Goal: Task Accomplishment & Management: Complete application form

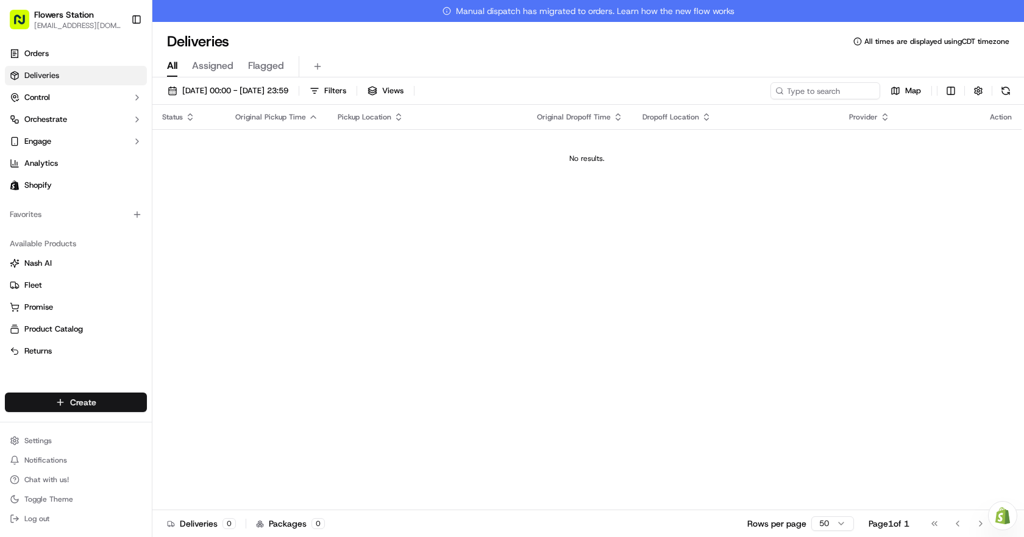
click at [101, 405] on html "Flowers Station [EMAIL_ADDRESS][DOMAIN_NAME] Toggle Sidebar Orders Deliveries C…" at bounding box center [512, 268] width 1024 height 537
click at [241, 425] on link "Delivery" at bounding box center [220, 425] width 136 height 22
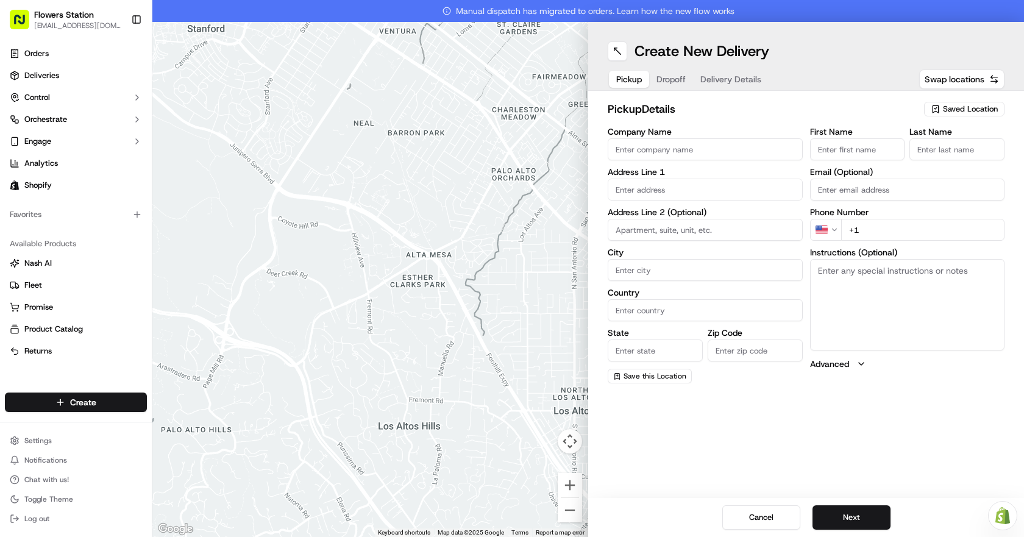
click at [973, 105] on span "Saved Location" at bounding box center [970, 109] width 55 height 11
click at [926, 156] on span "Flowers Station [STREET_ADDRESS]" at bounding box center [943, 154] width 150 height 11
type input "Flowers Station [STREET_ADDRESS]"
type input "[STREET_ADDRESS]"
type input "[GEOGRAPHIC_DATA]"
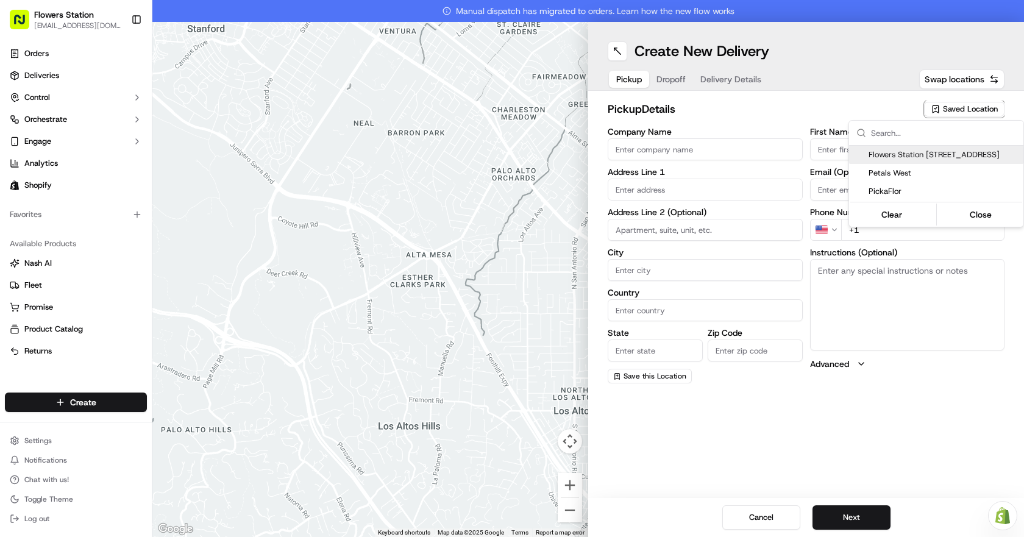
type input "CA"
type input "MB"
type input "R2W 3T5"
type input "[PHONE_NUMBER]"
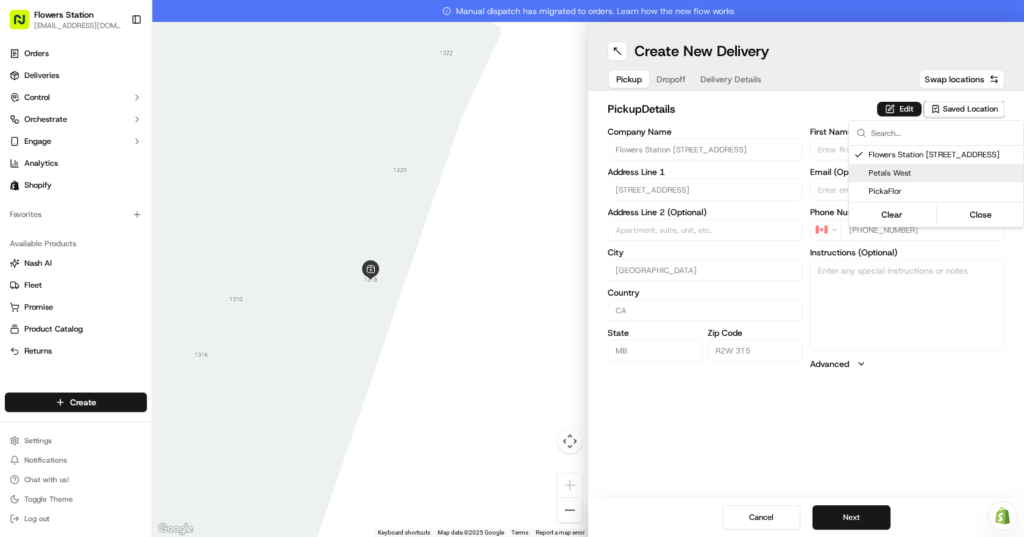
click at [667, 85] on html "Flowers Station [EMAIL_ADDRESS][DOMAIN_NAME] Toggle Sidebar Orders Deliveries C…" at bounding box center [512, 268] width 1024 height 537
click at [668, 82] on button "Dropoff" at bounding box center [671, 79] width 44 height 17
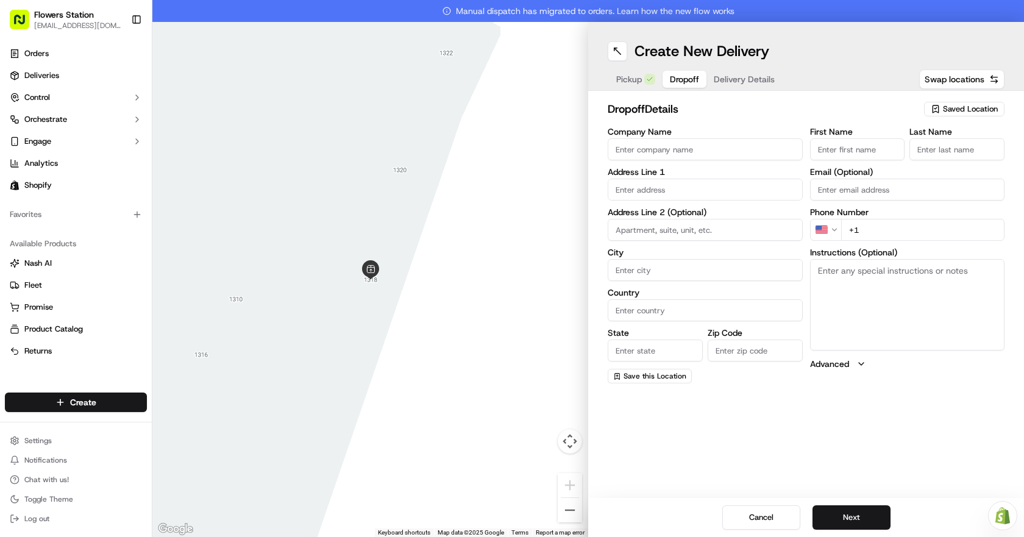
click at [671, 193] on input "text" at bounding box center [705, 190] width 195 height 22
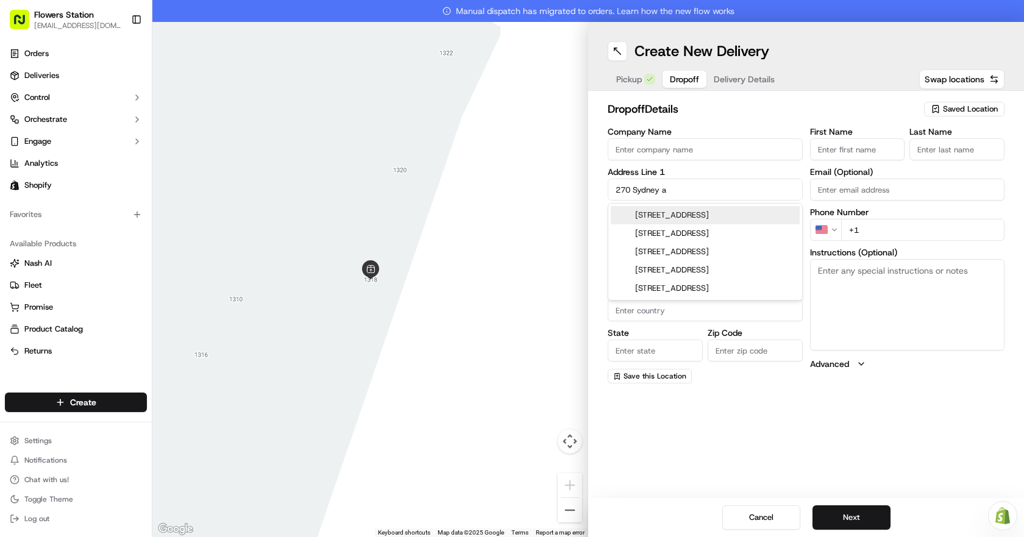
click at [687, 224] on div "[STREET_ADDRESS]" at bounding box center [705, 215] width 189 height 18
type input "[STREET_ADDRESS]"
type input "[GEOGRAPHIC_DATA]"
type input "MB"
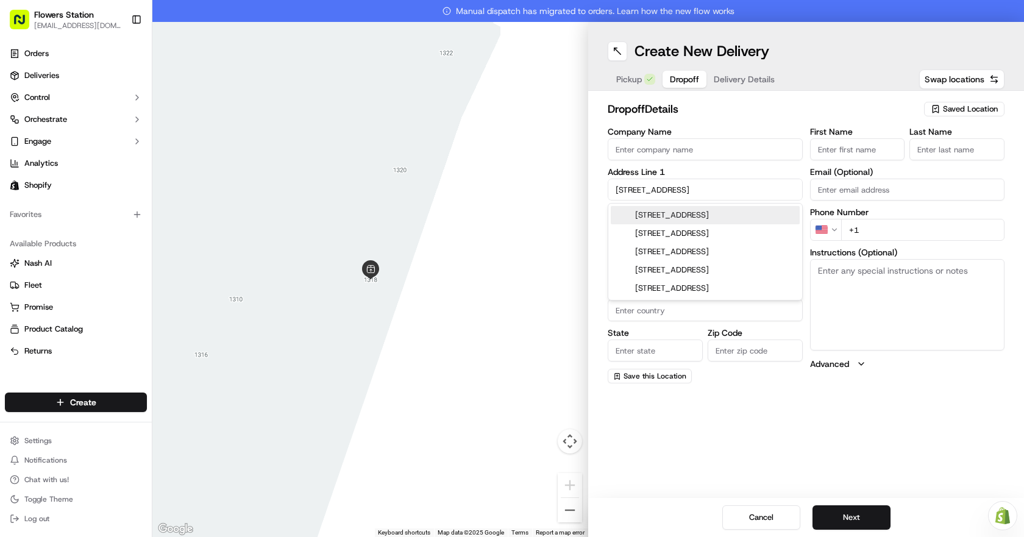
type input "R2K 1B6"
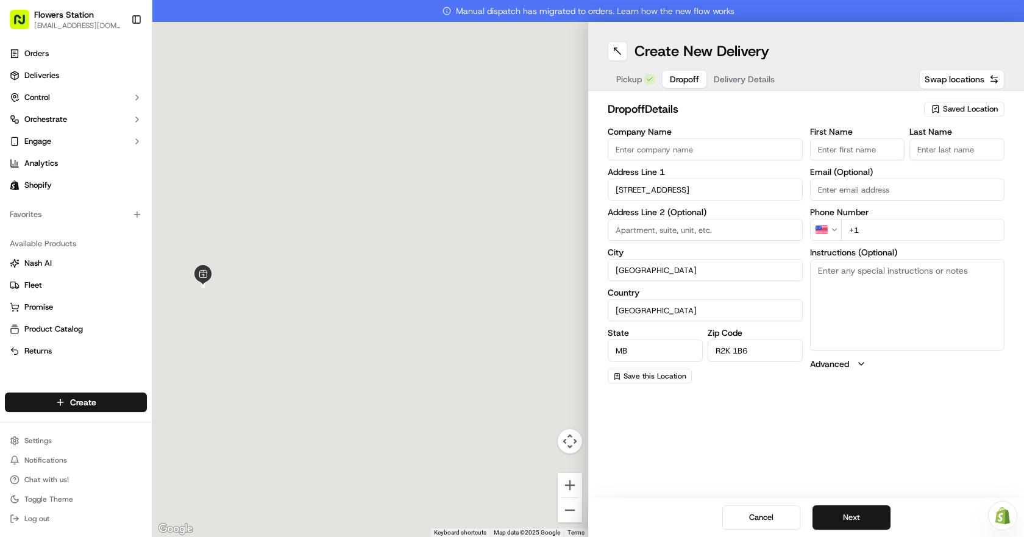
type input "[STREET_ADDRESS]"
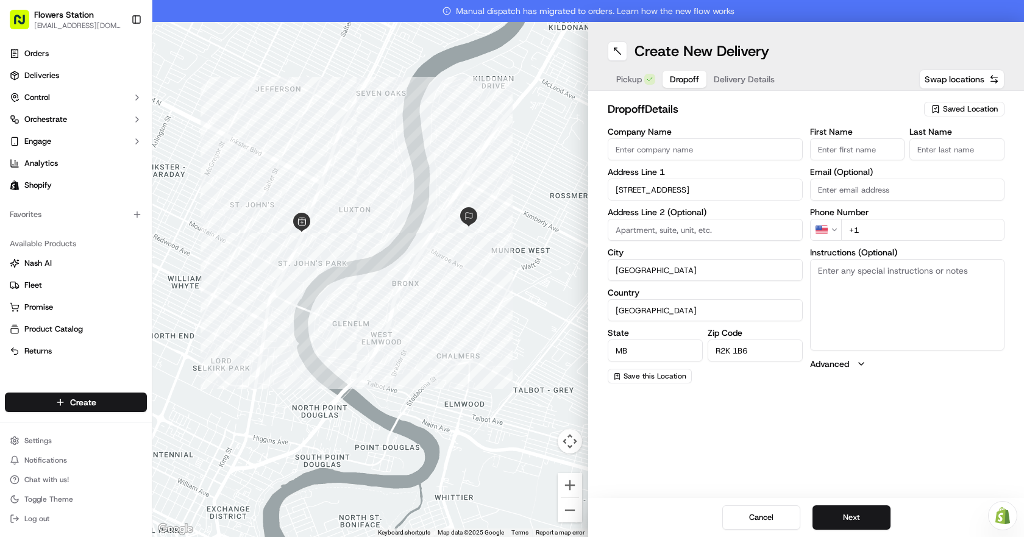
click at [902, 232] on input "+1" at bounding box center [923, 230] width 164 height 22
type input "[PHONE_NUMBER]"
click at [890, 153] on input "First Name" at bounding box center [857, 149] width 95 height 22
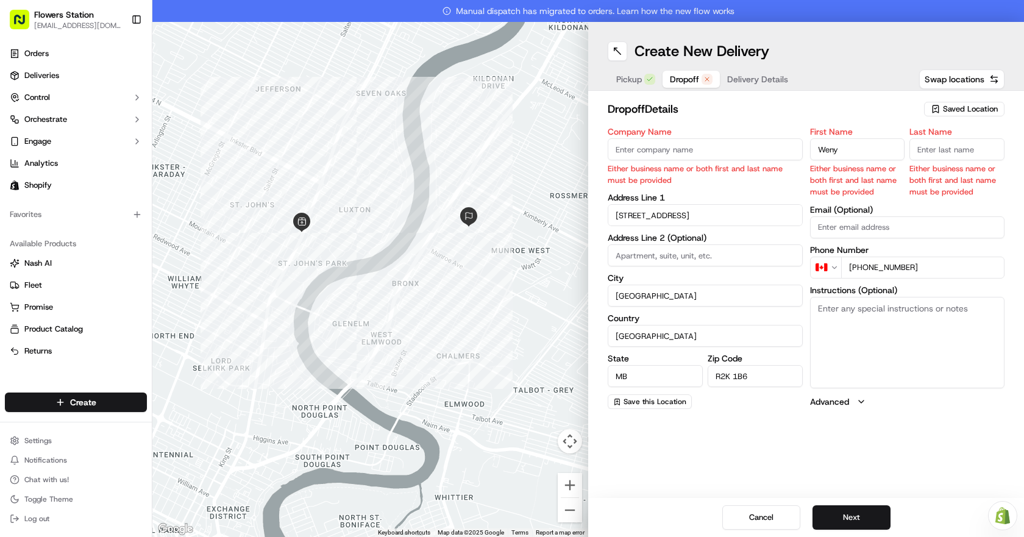
type input "Weny"
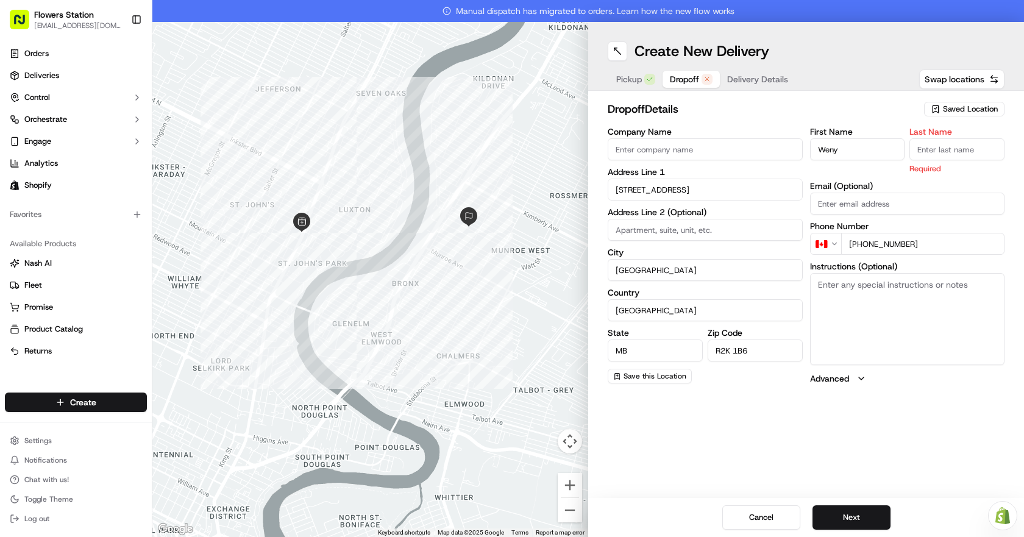
click at [940, 153] on input "Last Name" at bounding box center [956, 149] width 95 height 22
type input "/"
click at [906, 302] on textarea "Instructions (Optional)" at bounding box center [907, 318] width 195 height 91
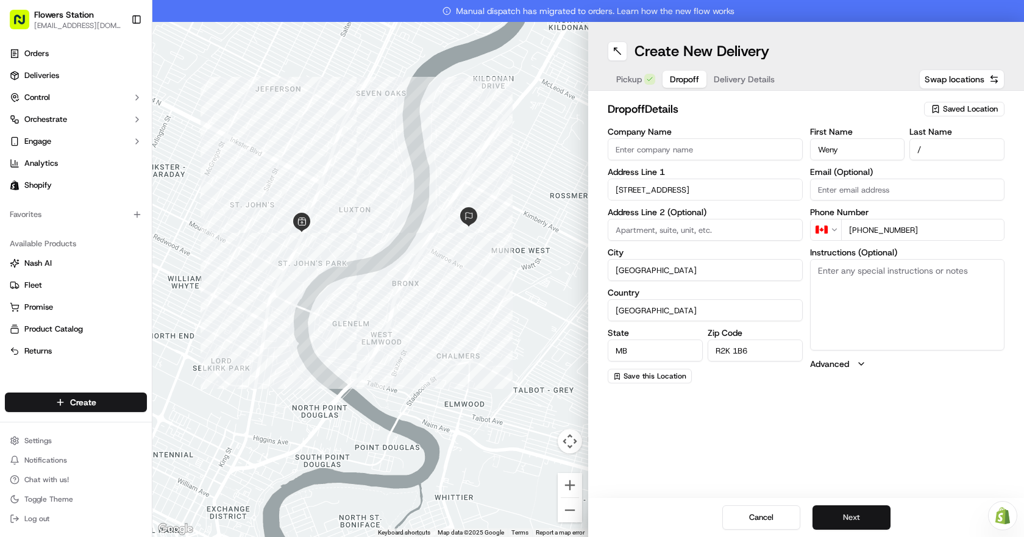
click at [865, 514] on button "Next" at bounding box center [851, 517] width 78 height 24
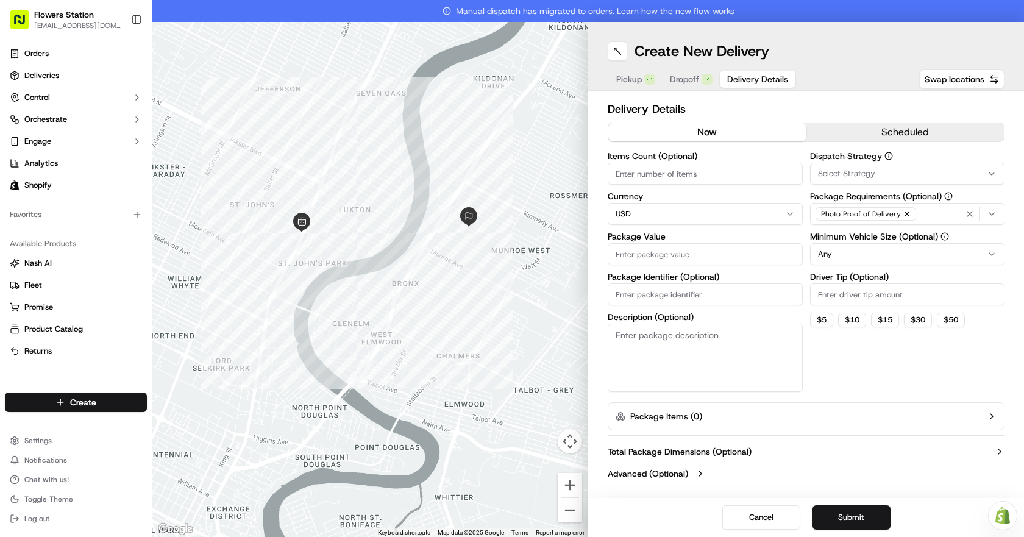
click at [700, 250] on input "Package Value" at bounding box center [705, 254] width 195 height 22
type input "80"
click at [924, 211] on div "Photo Proof of Delivery" at bounding box center [907, 214] width 189 height 18
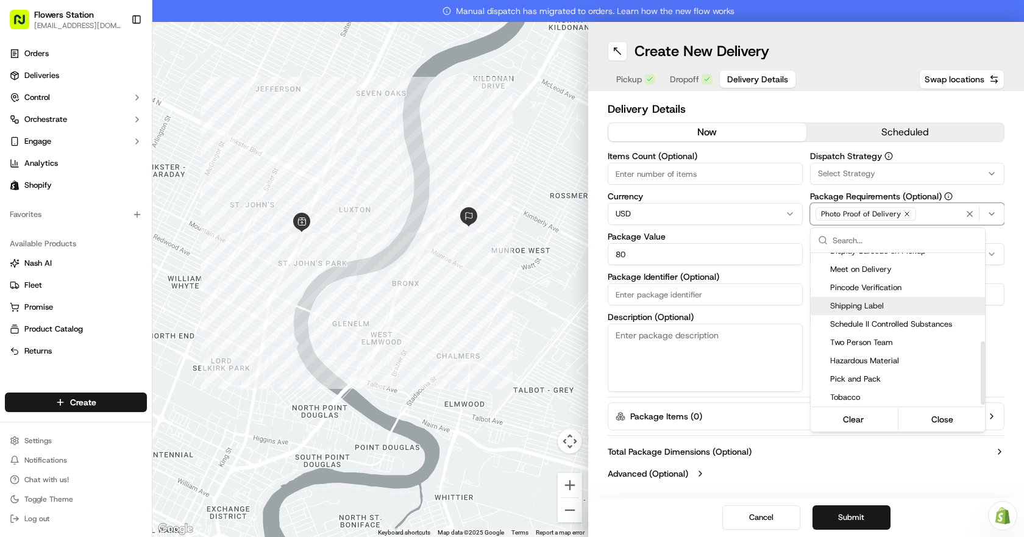
scroll to position [213, 0]
click at [921, 288] on span "Pincode Verification" at bounding box center [905, 286] width 150 height 11
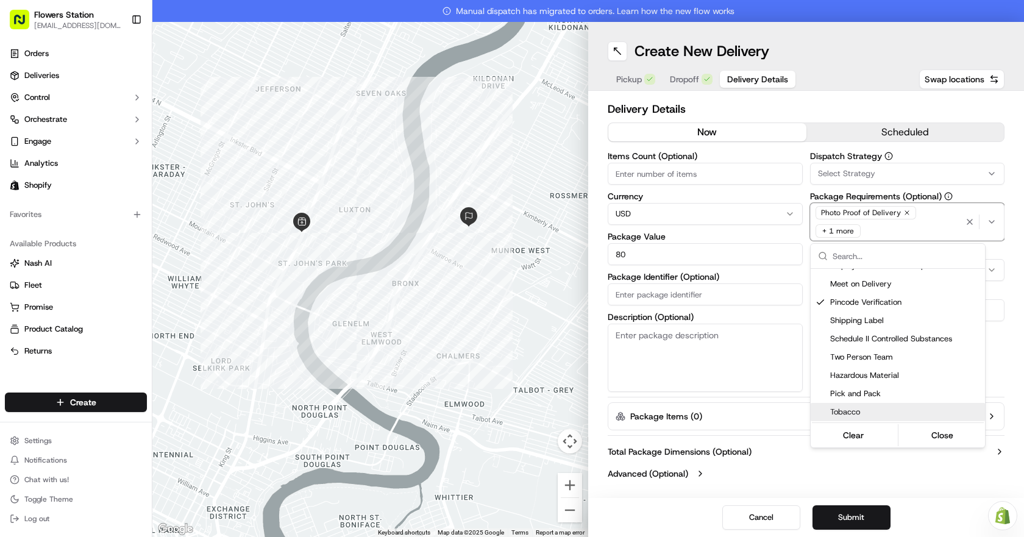
click at [863, 513] on html "Flowers Station [EMAIL_ADDRESS][DOMAIN_NAME] Toggle Sidebar Orders Deliveries C…" at bounding box center [512, 268] width 1024 height 537
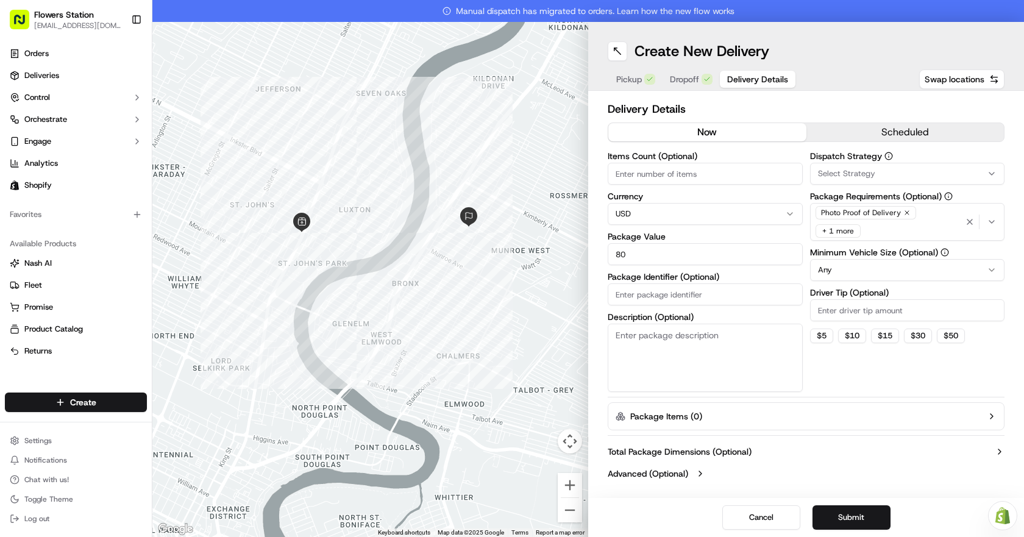
click at [862, 513] on button "Submit" at bounding box center [851, 517] width 78 height 24
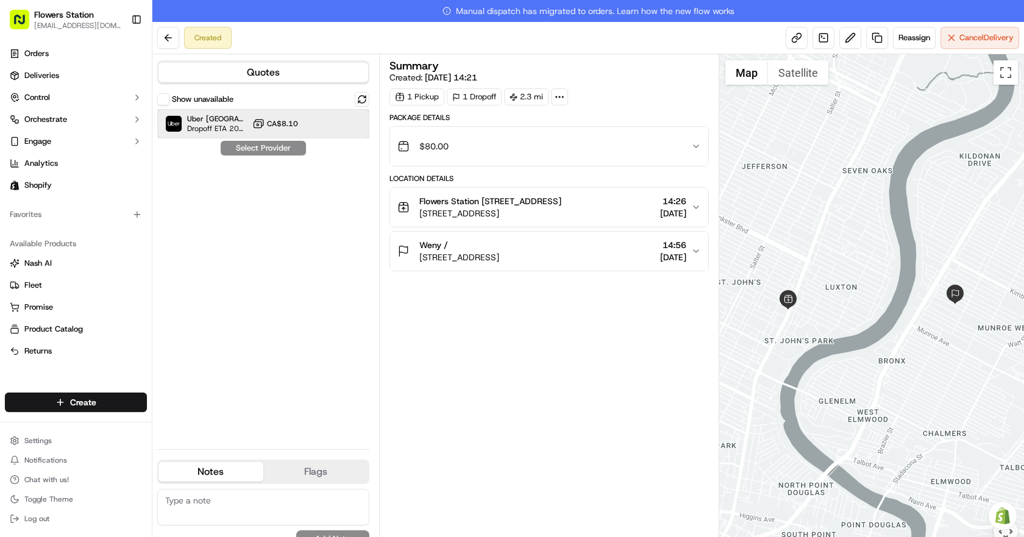
click at [330, 130] on div at bounding box center [332, 123] width 15 height 15
click at [285, 148] on button "Assign Provider" at bounding box center [263, 148] width 87 height 15
